Goal: Task Accomplishment & Management: Complete application form

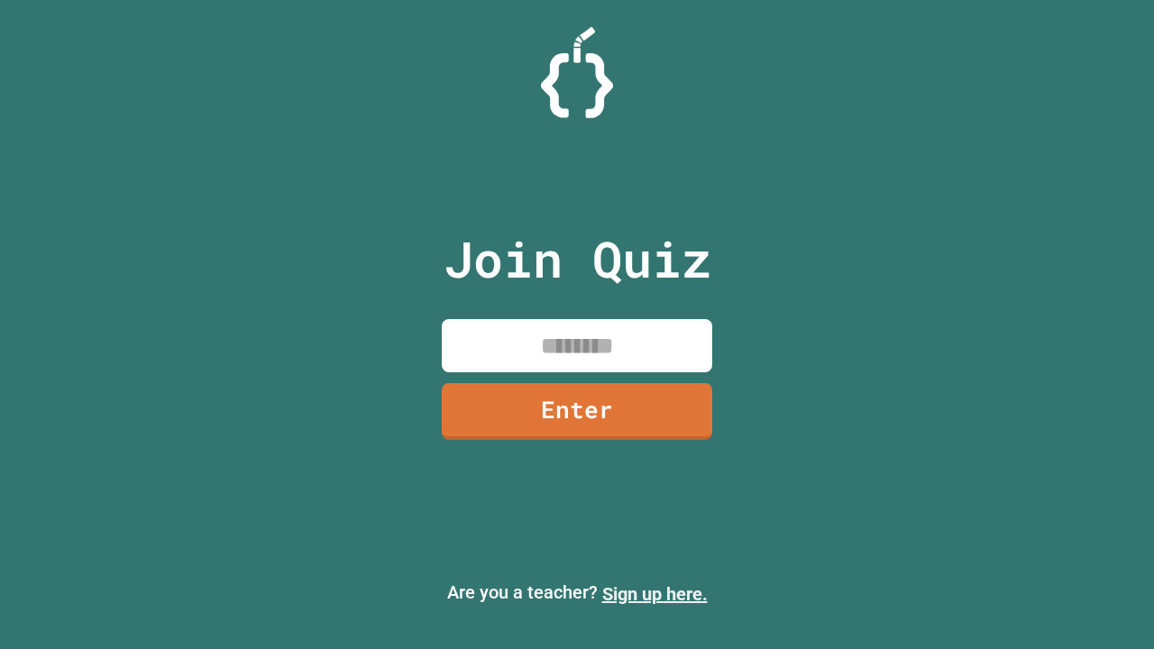
click at [646, 594] on link "Sign up here." at bounding box center [654, 594] width 105 height 22
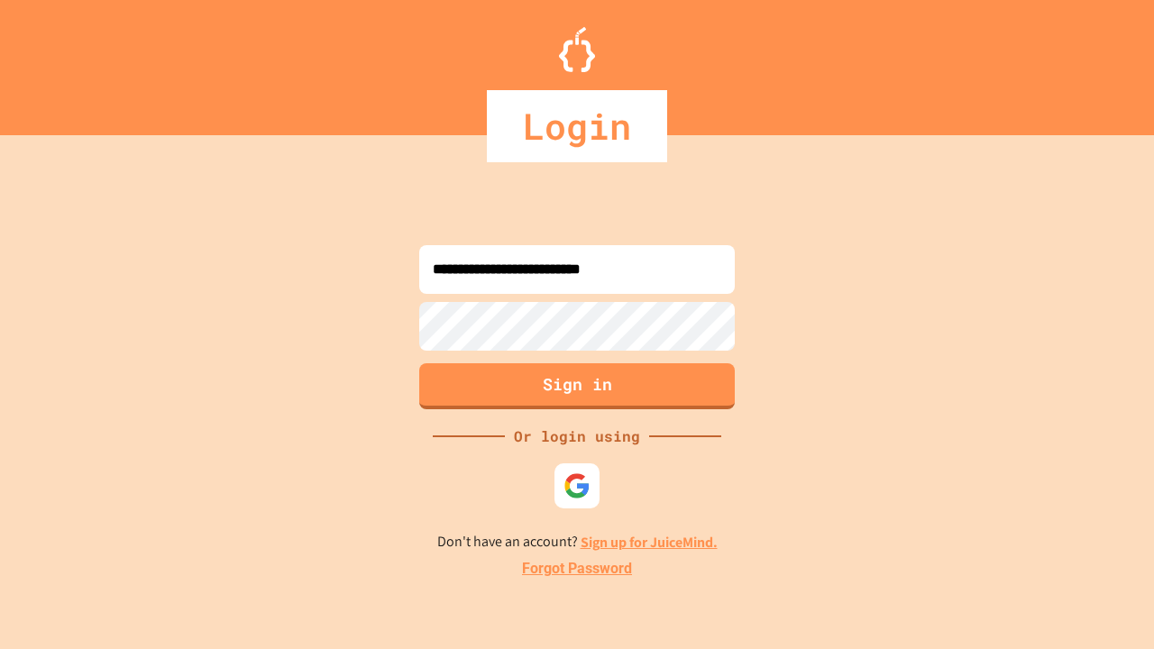
type input "**********"
